Goal: Find specific page/section: Find specific page/section

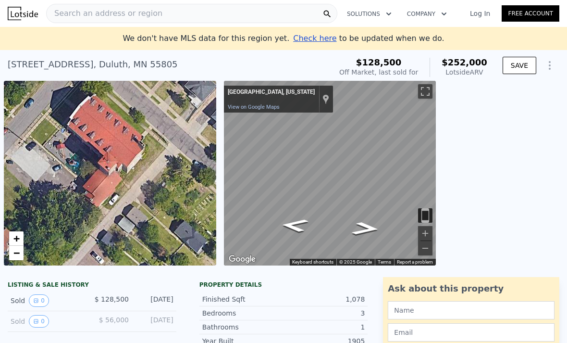
click at [89, 22] on div "Search an address or region" at bounding box center [105, 13] width 116 height 18
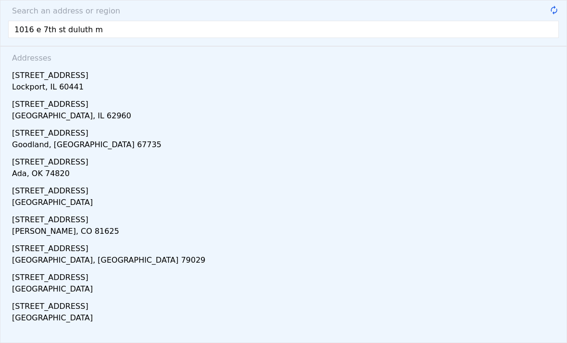
type input "[STREET_ADDRESS]"
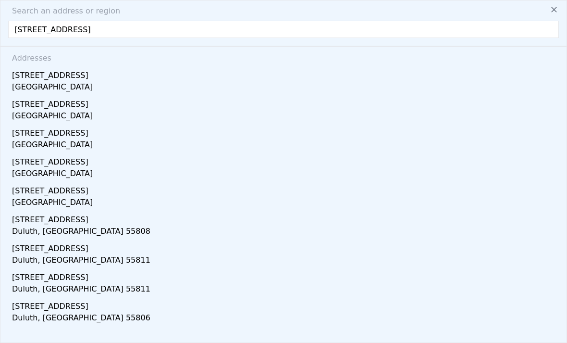
click at [29, 78] on div "[STREET_ADDRESS]" at bounding box center [285, 73] width 547 height 15
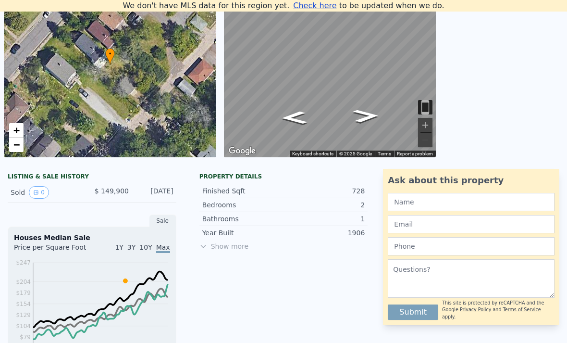
scroll to position [102, 0]
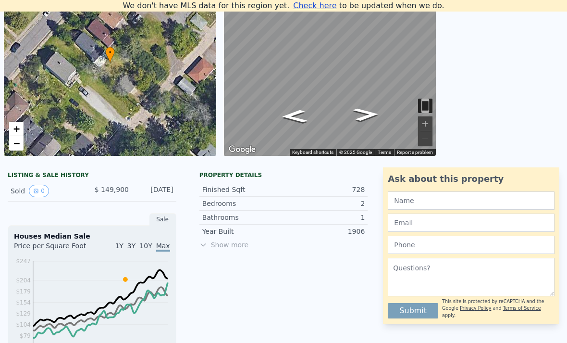
click at [42, 190] on button "0" at bounding box center [39, 190] width 20 height 12
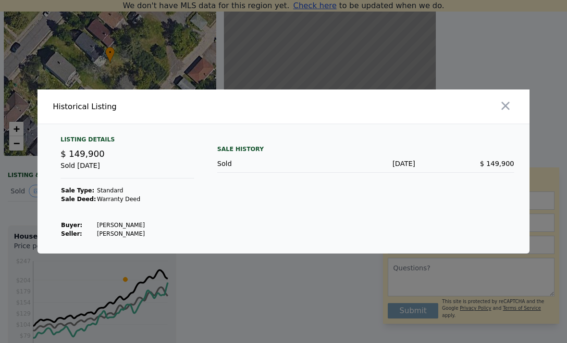
scroll to position [31, 0]
click at [499, 99] on icon "button" at bounding box center [505, 105] width 13 height 13
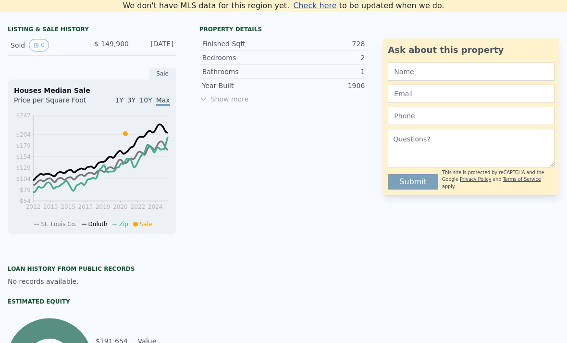
scroll to position [245, 0]
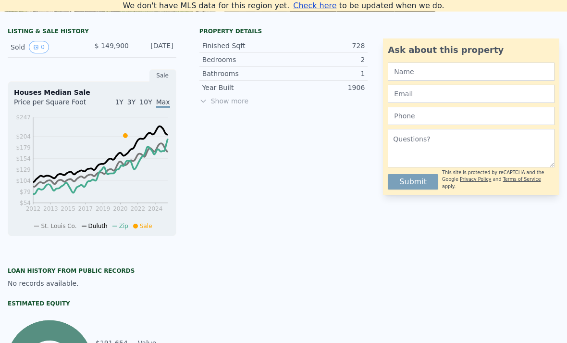
click at [33, 49] on icon "View historical data" at bounding box center [36, 47] width 6 height 6
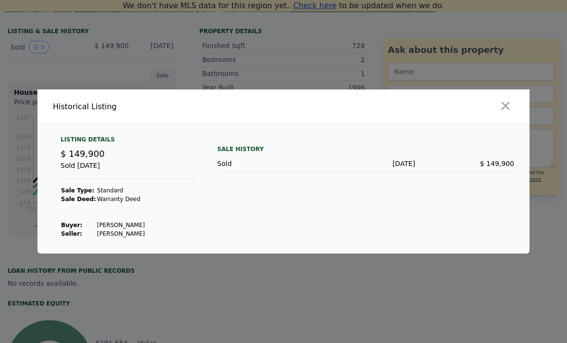
click at [503, 112] on icon "button" at bounding box center [505, 105] width 13 height 13
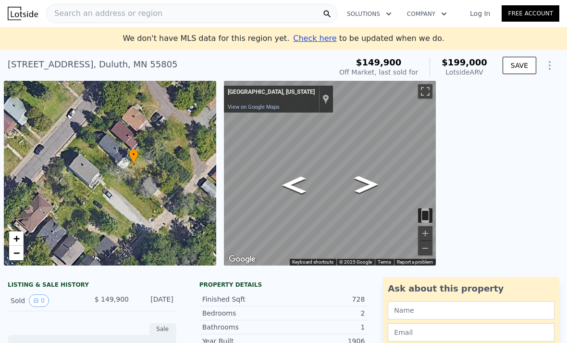
scroll to position [0, 0]
